Goal: Task Accomplishment & Management: Manage account settings

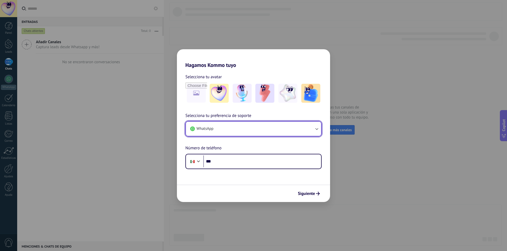
click at [288, 128] on button "WhatsApp" at bounding box center [253, 129] width 135 height 14
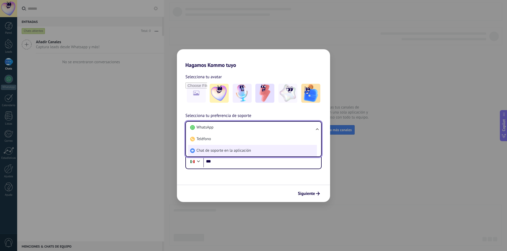
click at [245, 152] on span "Chat de soporte en la aplicación" at bounding box center [223, 150] width 54 height 5
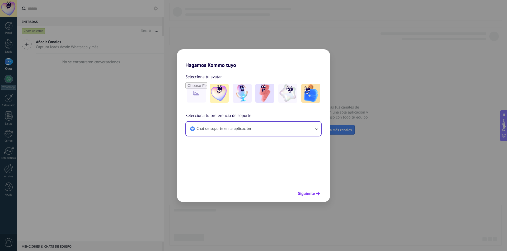
click at [315, 196] on button "Siguiente" at bounding box center [308, 193] width 27 height 9
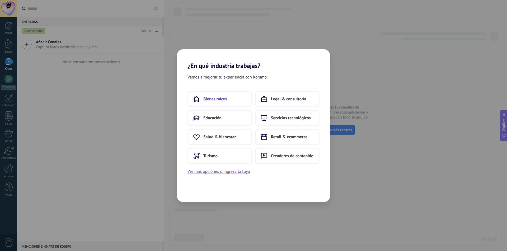
click at [218, 103] on button "Bienes raíces" at bounding box center [219, 99] width 64 height 16
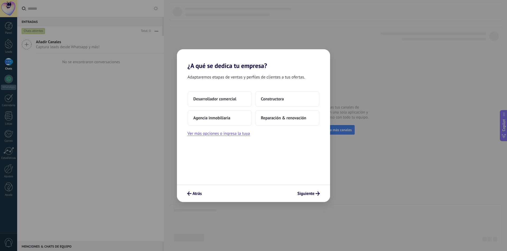
click at [221, 86] on div "Adaptaremos etapas de ventas y perfiles de clientes a tus ofertas. Desarrollado…" at bounding box center [253, 127] width 153 height 115
click at [220, 97] on span "Desarrollador comercial" at bounding box center [214, 99] width 43 height 5
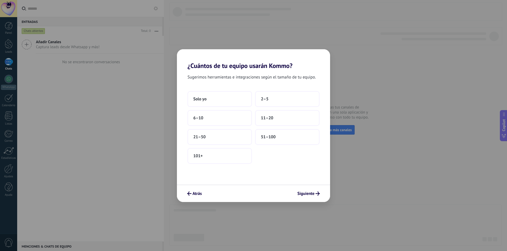
click at [220, 97] on button "Solo yo" at bounding box center [219, 99] width 64 height 16
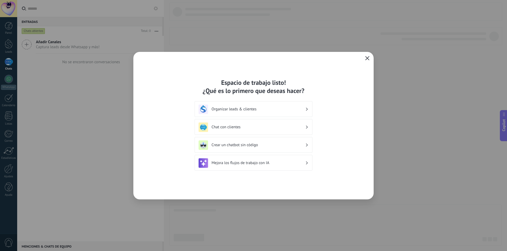
click at [365, 58] on icon "button" at bounding box center [367, 58] width 4 height 4
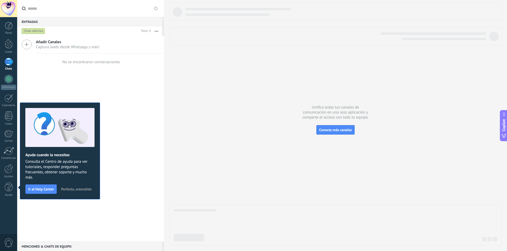
click at [135, 144] on div "Añadir Canales Captura leads desde Whatsapp y más! No se encontraron conversaci…" at bounding box center [90, 139] width 147 height 206
click at [9, 9] on div at bounding box center [8, 8] width 17 height 17
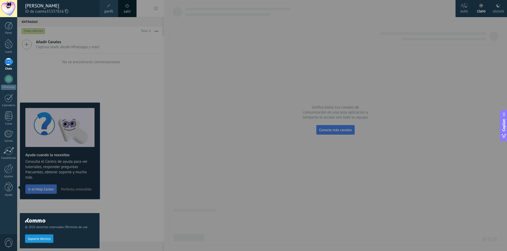
click at [128, 9] on link "salir" at bounding box center [126, 12] width 7 height 6
